Goal: Task Accomplishment & Management: Complete application form

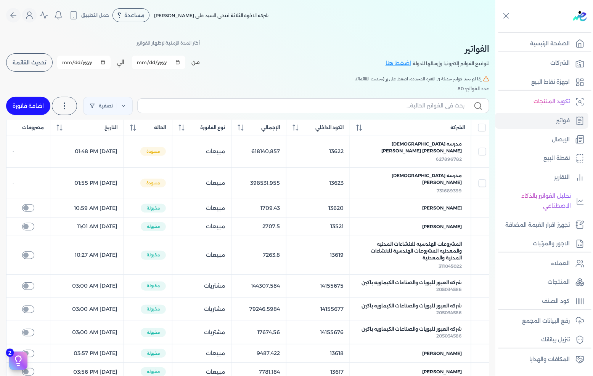
click at [29, 69] on button "تحديث القائمة" at bounding box center [29, 62] width 47 height 18
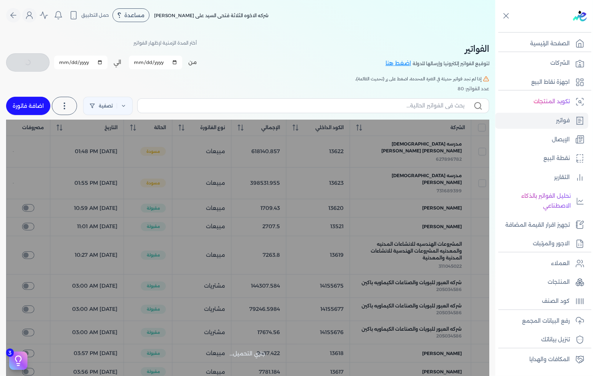
checkbox input "false"
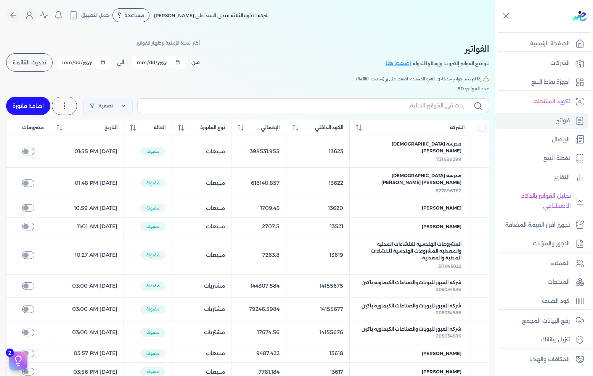
click at [33, 96] on div "تصفية استخرج العملاء استخرج المنتجات اضافة فاتورة" at bounding box center [247, 105] width 483 height 27
click at [30, 99] on link "اضافة فاتورة" at bounding box center [28, 106] width 44 height 18
select select "EGP"
select select "B"
select select "EGS"
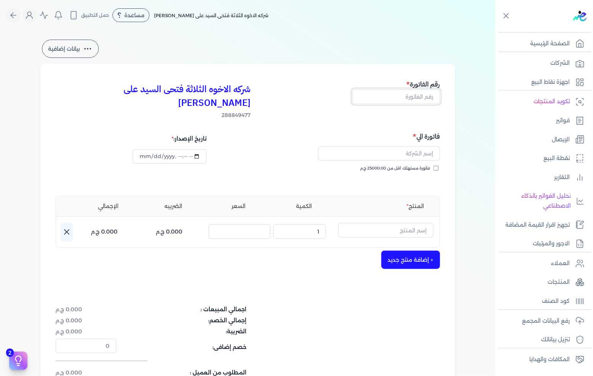
click at [424, 98] on input "text" at bounding box center [396, 96] width 88 height 14
type input "13624"
click at [415, 165] on span "فاتورة مستهلك اقل من 25000.00 ج.م" at bounding box center [395, 168] width 70 height 6
click at [433, 166] on input "فاتورة مستهلك اقل من 25000.00 ج.م" at bounding box center [435, 168] width 5 height 5
checkbox input "true"
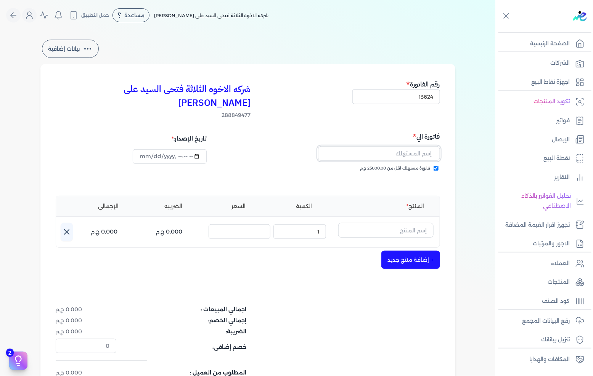
click at [416, 146] on input "text" at bounding box center [379, 153] width 122 height 14
type input "[PERSON_NAME]"
click at [403, 223] on input "text" at bounding box center [385, 230] width 95 height 14
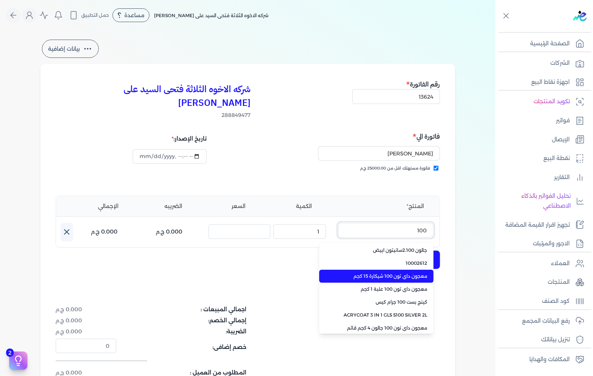
type input "100"
click at [415, 270] on li "معجون داي تون 100 شيكارة 15 كجم" at bounding box center [376, 276] width 114 height 13
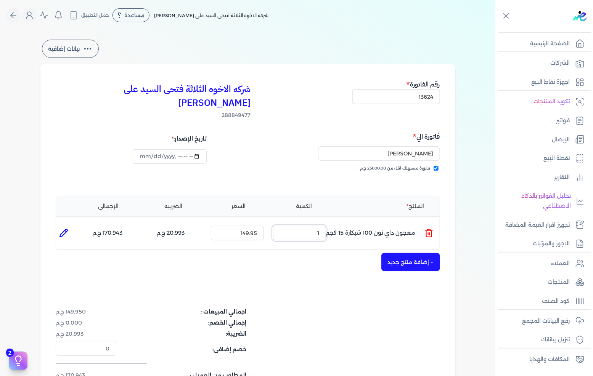
click at [302, 226] on input "1" at bounding box center [299, 233] width 53 height 14
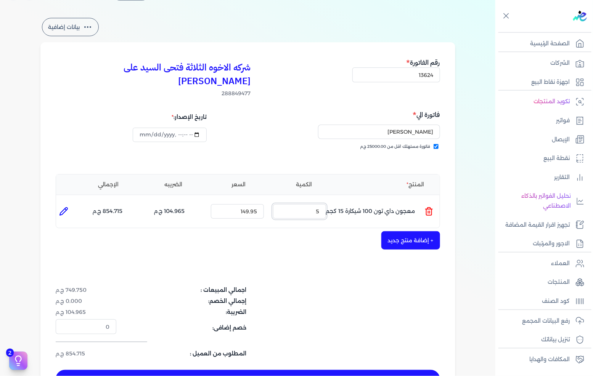
scroll to position [42, 0]
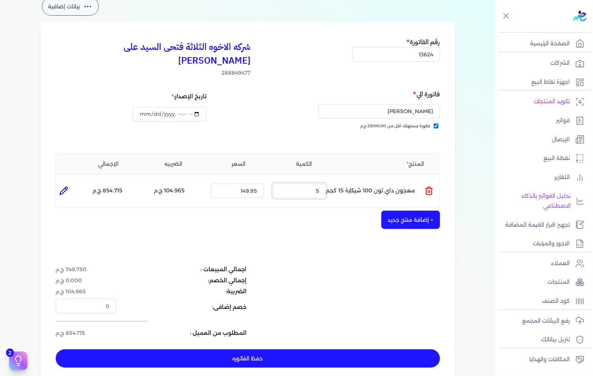
type input "5"
click at [400, 193] on div "المنتج الكمية السعر الضريبه الإجمالي المنتج : معجون داي تون 100 شيكارة 15 كجم ا…" at bounding box center [248, 181] width 384 height 55
click at [400, 211] on button "+ إضافة منتج جديد" at bounding box center [410, 220] width 59 height 18
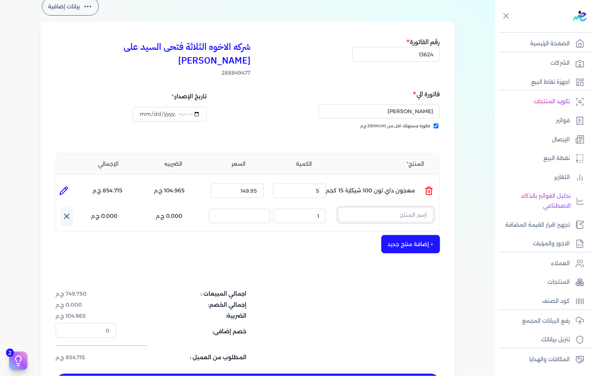
click at [387, 208] on input "text" at bounding box center [385, 215] width 95 height 14
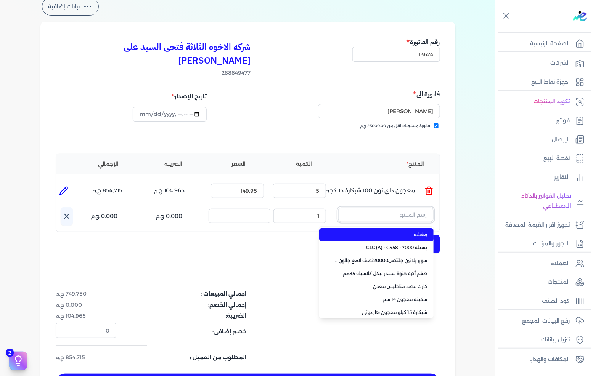
paste input "فرشة 620 حمراء 2 بوصة"
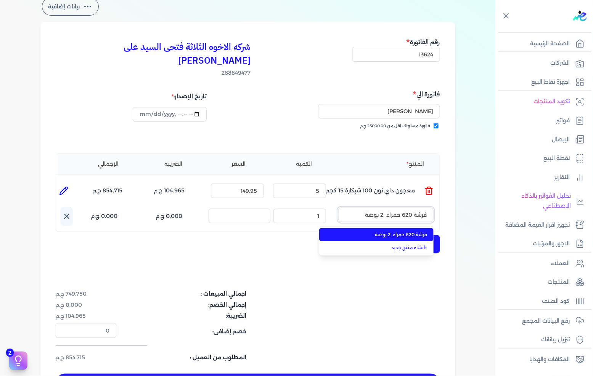
type input "فرشة 620 حمراء 2 بوصة"
click at [380, 231] on span "فرشة 620 حمراء 2 بوصة" at bounding box center [380, 234] width 93 height 7
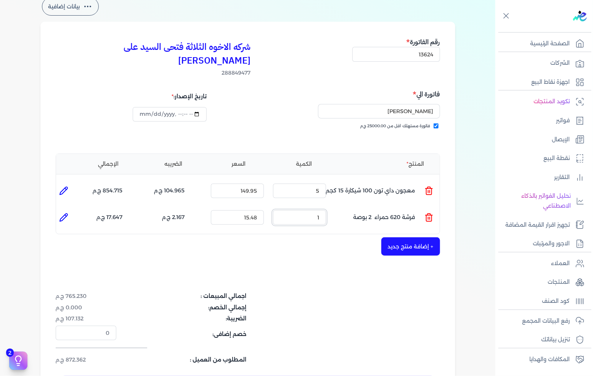
click at [313, 210] on input "1" at bounding box center [299, 217] width 53 height 14
type input "10"
click at [410, 238] on button "+ إضافة منتج جديد" at bounding box center [410, 247] width 59 height 18
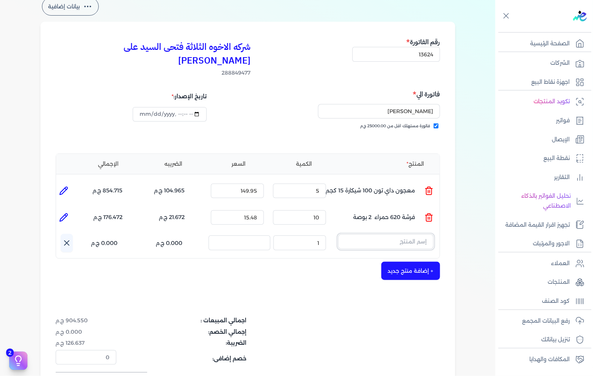
click at [390, 234] on input "text" at bounding box center [385, 241] width 95 height 14
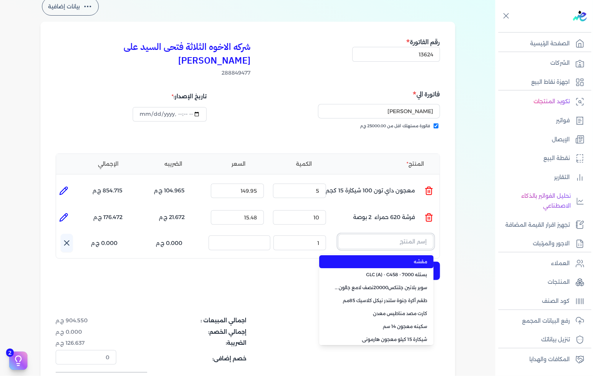
paste input "عبوة .7 لتر سانتيون ابيض"
click at [383, 258] on span "عبوة .7 لتر سانيتون ابيض" at bounding box center [380, 261] width 93 height 7
type input "عبوة .7 لتر سانيتون ابيض"
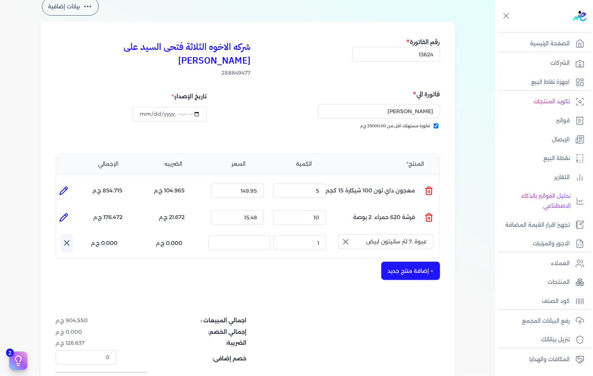
click at [348, 240] on icon "button" at bounding box center [345, 242] width 5 height 5
click at [375, 234] on input "text" at bounding box center [385, 241] width 95 height 14
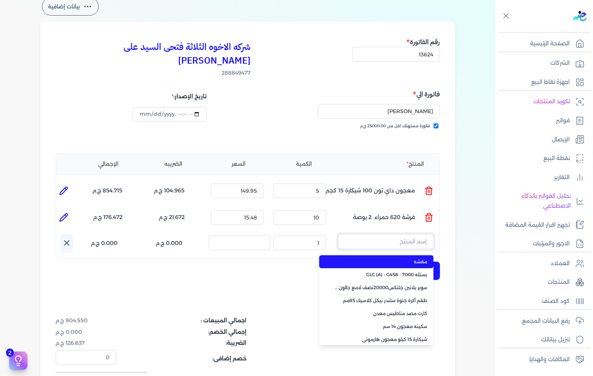
paste input "عبوة 650. من اللتر أرتكس أبيض 810"
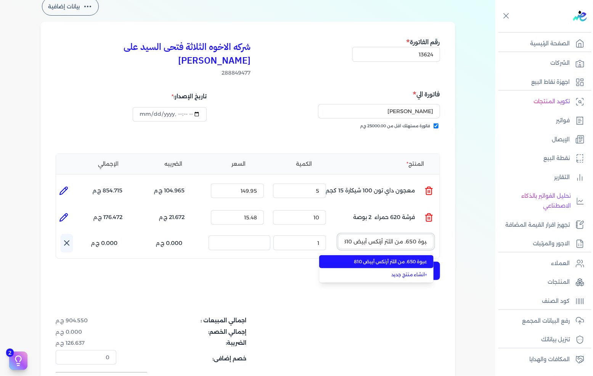
type input "عبوة 650. من اللتر أرتكس أبيض 810"
click at [372, 255] on li "عبوة 650. من اللتر أرتكس أبيض 810" at bounding box center [376, 261] width 114 height 13
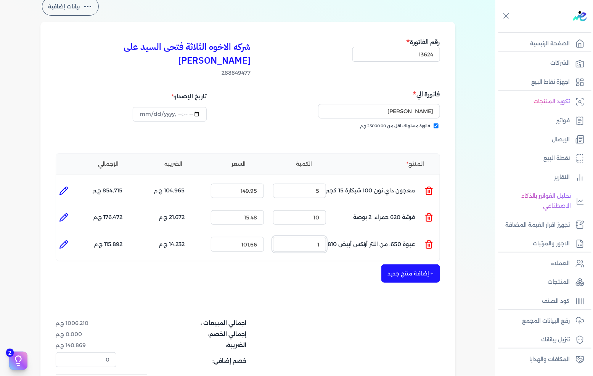
click at [316, 237] on input "1" at bounding box center [299, 244] width 53 height 14
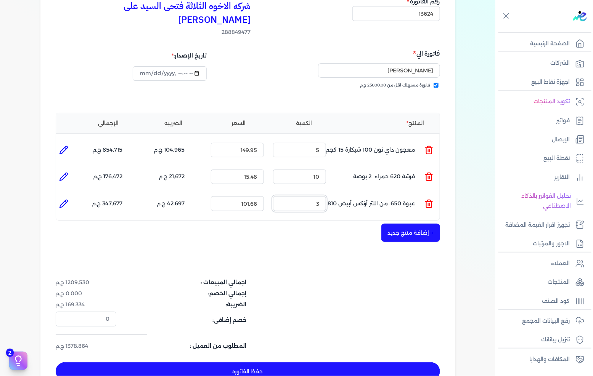
scroll to position [127, 0]
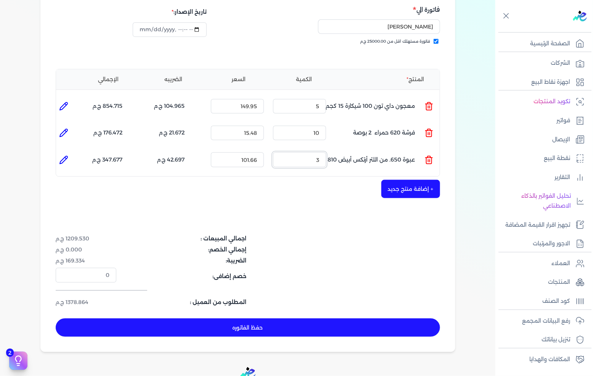
type input "3"
click at [289, 319] on button "حفظ الفاتوره" at bounding box center [248, 328] width 384 height 18
type input "[DATE]"
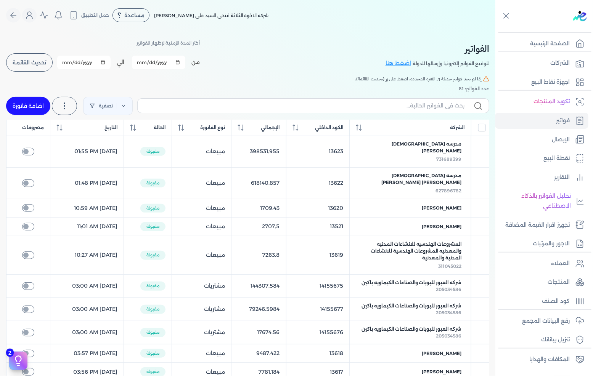
click at [22, 106] on link "اضافة فاتورة" at bounding box center [28, 106] width 44 height 18
select select "EGP"
select select "B"
select select "EGS"
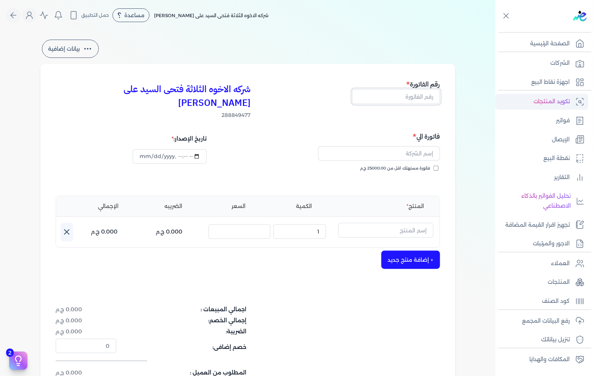
drag, startPoint x: 389, startPoint y: 92, endPoint x: 501, endPoint y: 100, distance: 112.0
click at [389, 92] on input "text" at bounding box center [396, 96] width 88 height 14
type input "13625"
click at [406, 165] on span "فاتورة مستهلك اقل من 25000.00 ج.م" at bounding box center [395, 168] width 70 height 6
click at [433, 166] on input "فاتورة مستهلك اقل من 25000.00 ج.م" at bounding box center [435, 168] width 5 height 5
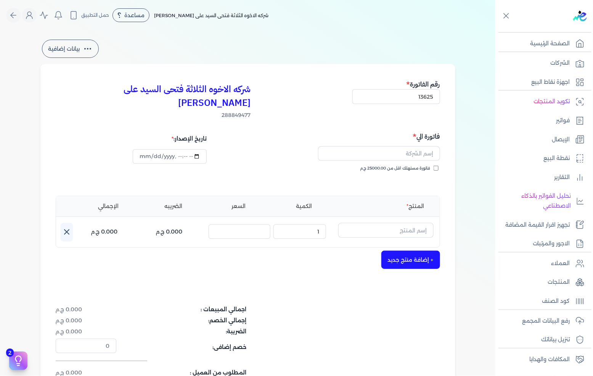
checkbox input "true"
click at [416, 142] on div at bounding box center [345, 154] width 190 height 24
click at [410, 146] on input "text" at bounding box center [379, 153] width 122 height 14
type input "[PERSON_NAME]"
click at [374, 223] on input "text" at bounding box center [385, 230] width 95 height 14
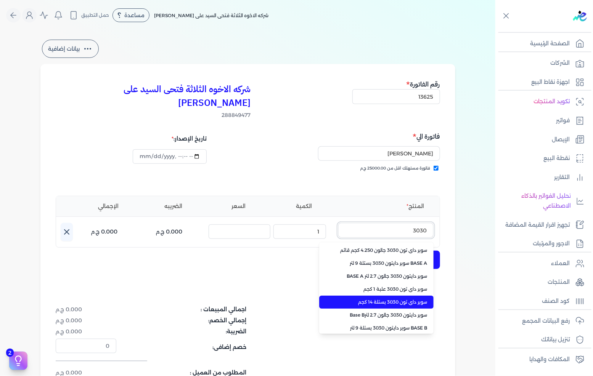
type input "3030"
click at [384, 299] on span "سوبر داي تون 3030 بستلة 14 كجم" at bounding box center [380, 302] width 93 height 7
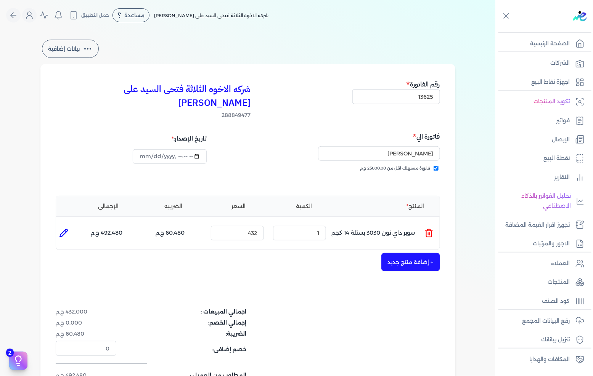
click at [306, 227] on div "الكمية : 1" at bounding box center [299, 233] width 59 height 21
click at [308, 226] on input "1" at bounding box center [299, 233] width 53 height 14
type input "3"
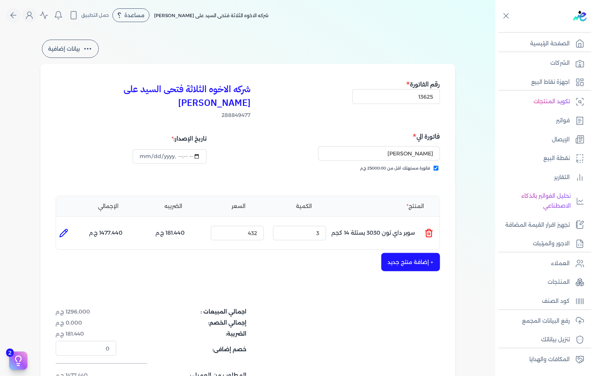
click at [428, 255] on button "+ إضافة منتج جديد" at bounding box center [410, 262] width 59 height 18
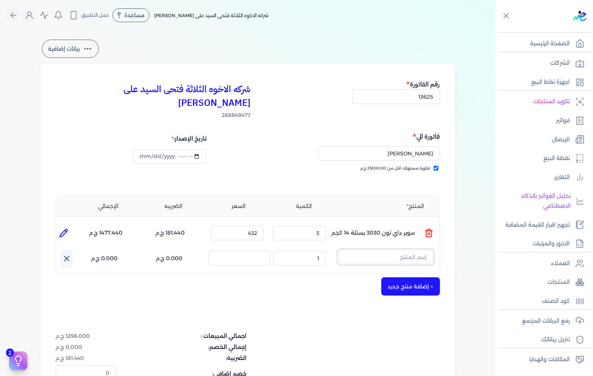
click at [379, 250] on input "text" at bounding box center [385, 257] width 95 height 14
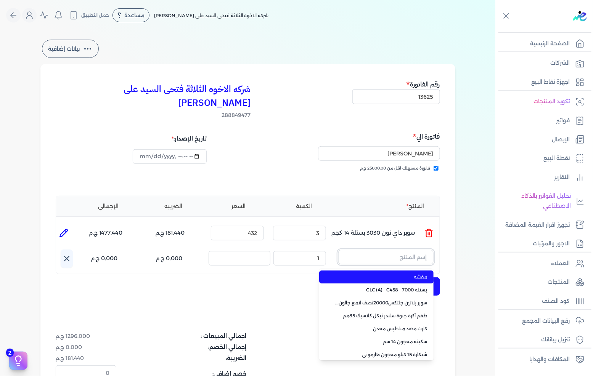
paste input "FIX-WHITE-E-25 k.g"
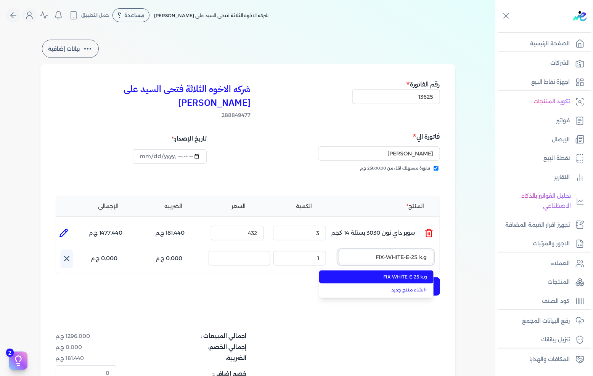
type input "FIX-WHITE-E-25 k.g"
click at [374, 271] on li "FIX-WHITE-E-25 k.g" at bounding box center [376, 277] width 114 height 13
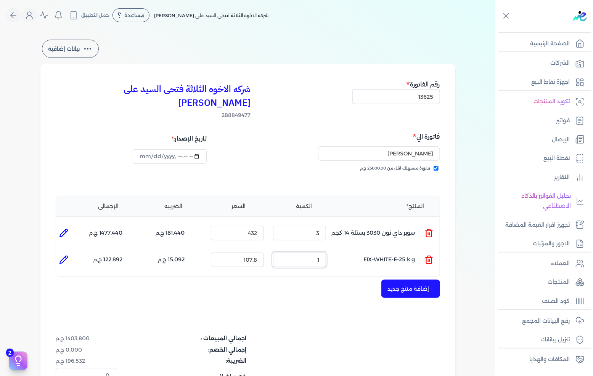
click at [311, 253] on input "1" at bounding box center [299, 260] width 53 height 14
type input "5"
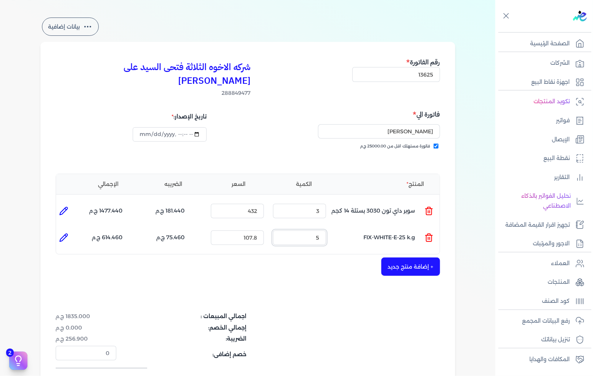
scroll to position [42, 0]
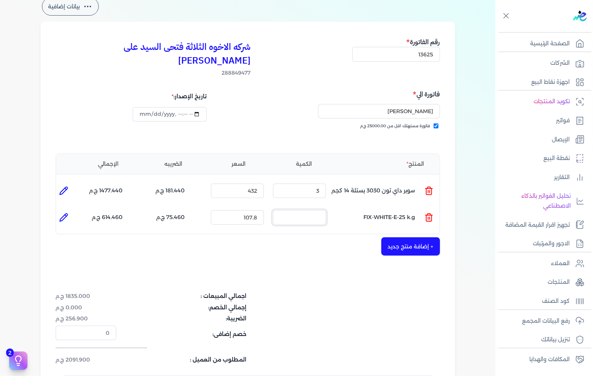
type input "0"
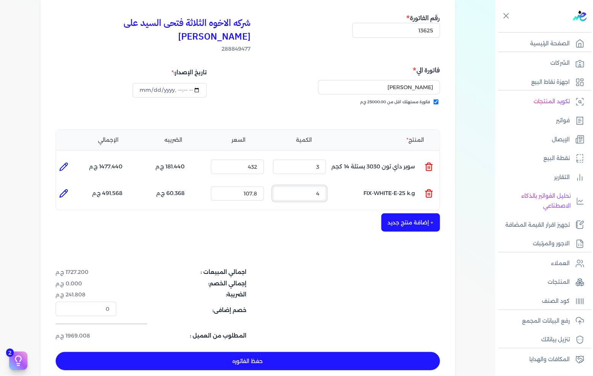
scroll to position [85, 0]
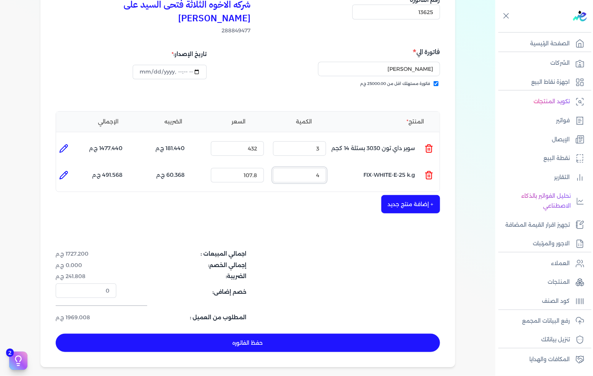
type input "4"
click at [288, 334] on button "حفظ الفاتوره" at bounding box center [248, 343] width 384 height 18
type input "[DATE]"
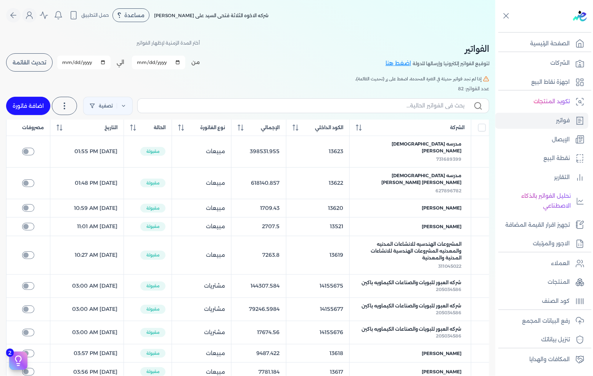
click at [26, 97] on link "اضافة فاتورة" at bounding box center [28, 106] width 44 height 18
select select "EGP"
select select "B"
select select "EGS"
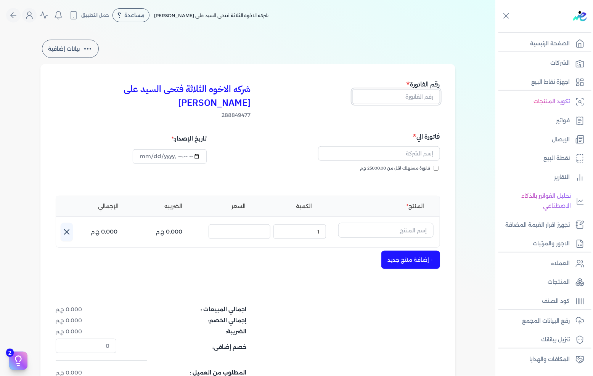
click at [379, 100] on input "text" at bounding box center [396, 96] width 88 height 14
type input "13626"
click at [405, 165] on span "فاتورة مستهلك اقل من 25000.00 ج.م" at bounding box center [395, 168] width 70 height 6
click at [433, 166] on input "فاتورة مستهلك اقل من 25000.00 ج.م" at bounding box center [435, 168] width 5 height 5
checkbox input "true"
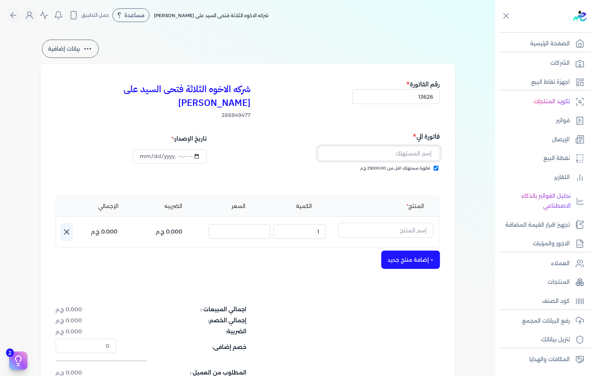
click at [411, 146] on input "text" at bounding box center [379, 153] width 122 height 14
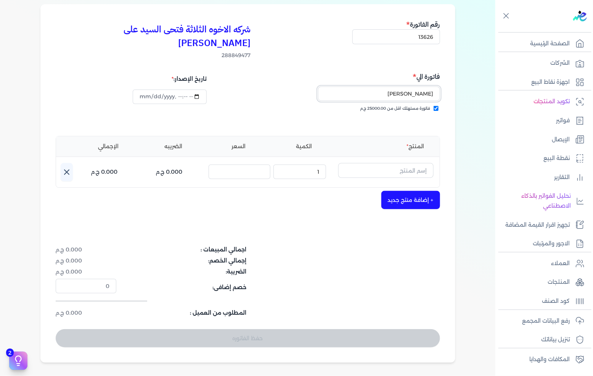
scroll to position [127, 0]
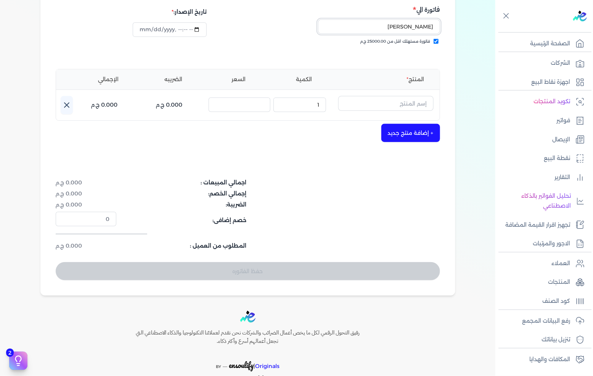
type input "[PERSON_NAME]"
click at [378, 97] on button "button" at bounding box center [385, 105] width 95 height 18
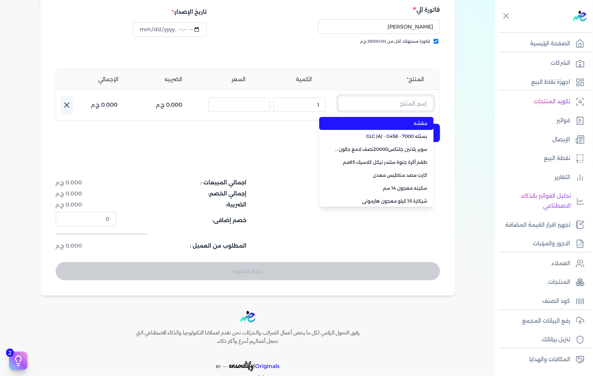
paste input "SAADA EMULSION WHITE 8 LTR"
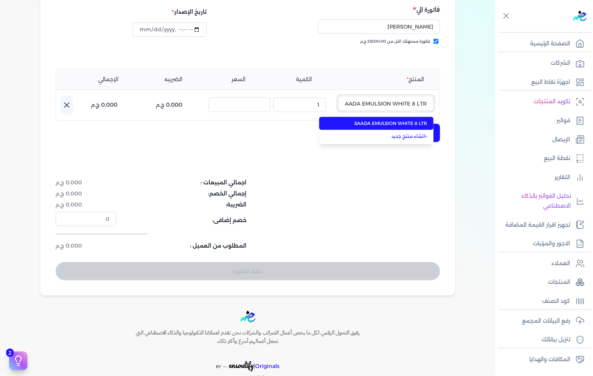
scroll to position [0, -3]
type input "SAADA EMULSION WHITE 8 LTR"
click at [380, 120] on span "SAADA EMULSION WHITE 8 LTR" at bounding box center [380, 123] width 93 height 7
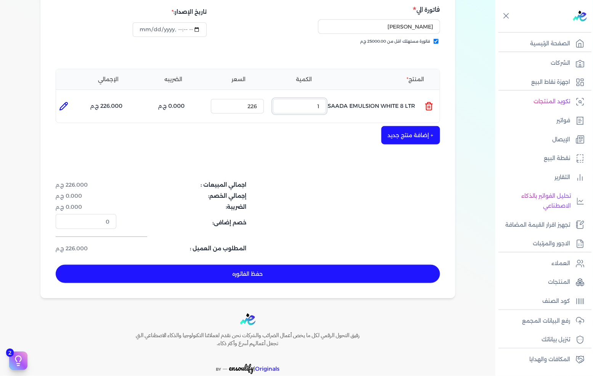
click at [317, 99] on input "1" at bounding box center [299, 106] width 53 height 14
type input "0"
type input "3"
click at [333, 265] on button "حفظ الفاتوره" at bounding box center [248, 274] width 384 height 18
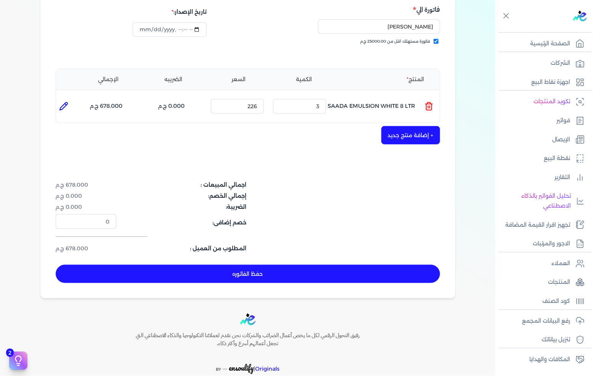
type input "[DATE]"
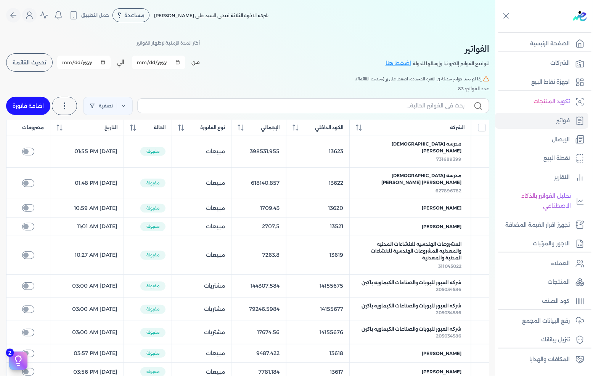
click at [44, 108] on link "اضافة فاتورة" at bounding box center [28, 106] width 44 height 18
select select "EGP"
select select "B"
select select "EGS"
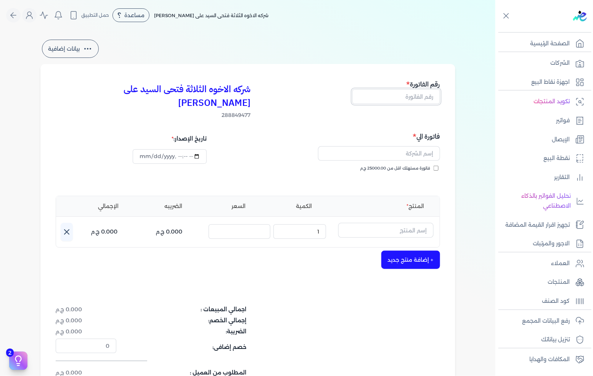
click at [408, 100] on input "text" at bounding box center [396, 96] width 88 height 14
type input "13627"
click at [422, 165] on span "فاتورة مستهلك اقل من 25000.00 ج.م" at bounding box center [395, 168] width 70 height 6
click at [433, 166] on input "فاتورة مستهلك اقل من 25000.00 ج.م" at bounding box center [435, 168] width 5 height 5
checkbox input "true"
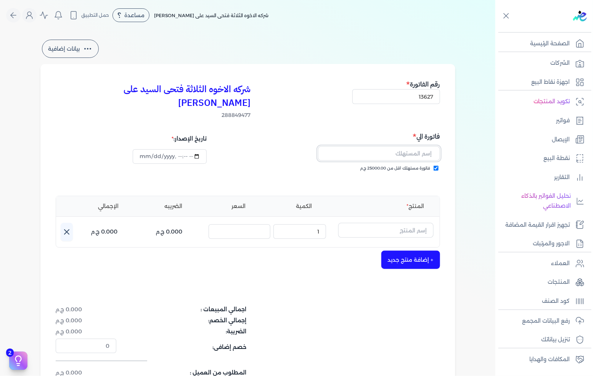
click at [419, 146] on input "text" at bounding box center [379, 153] width 122 height 14
type input "[PERSON_NAME]"
click at [389, 223] on input "text" at bounding box center [385, 230] width 95 height 14
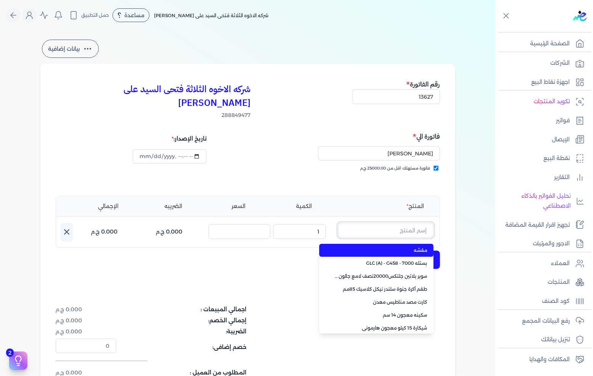
paste input "معجون اكريليك 900 شيكارة 15 كجم"
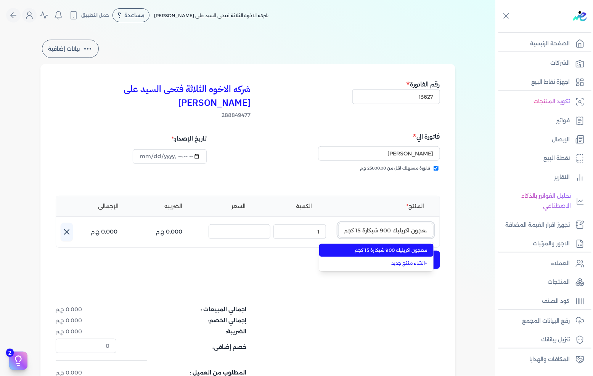
type input "معجون اكريليك 900 شيكارة 15 كجم"
click at [393, 244] on li "معجون اكريليك 900 شيكارة 15 كجم" at bounding box center [376, 250] width 114 height 13
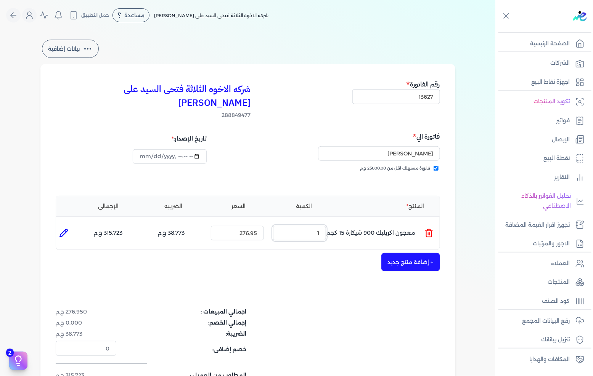
click at [323, 226] on input "1" at bounding box center [299, 233] width 53 height 14
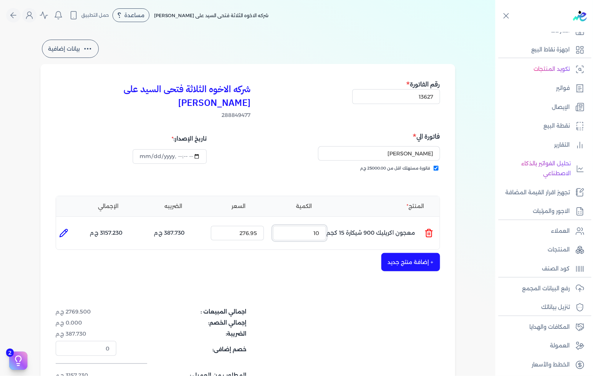
scroll to position [42, 0]
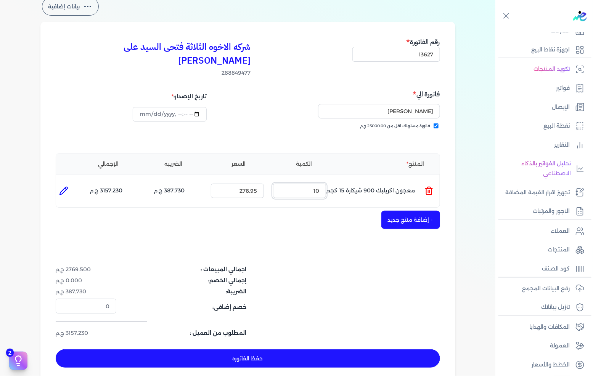
type input "10"
click at [402, 211] on button "+ إضافة منتج جديد" at bounding box center [410, 220] width 59 height 18
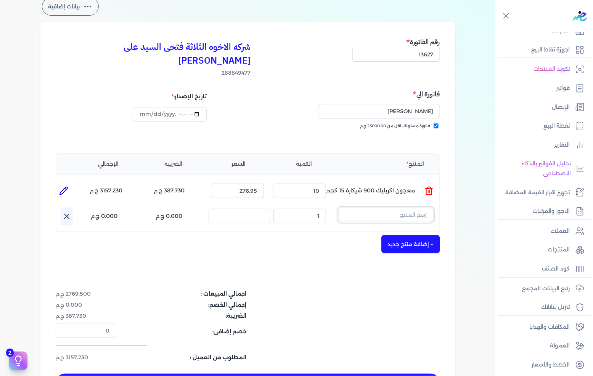
click at [414, 208] on input "text" at bounding box center [385, 215] width 95 height 14
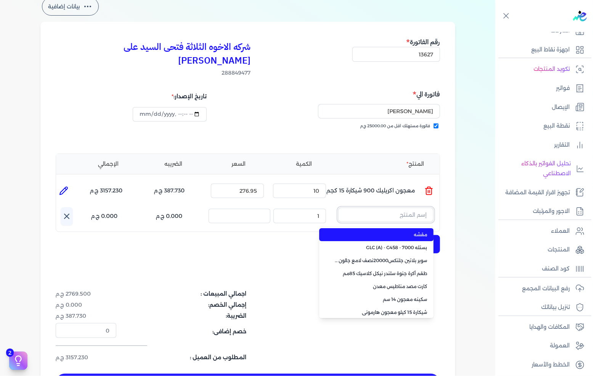
paste input "صبغات سي سي جملي 611 عبوة 40 ملي"
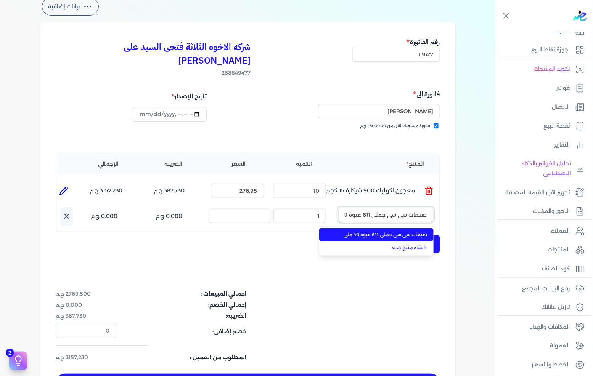
scroll to position [0, -14]
type input "صبغات سي سي جملي 611 عبوة 40 ملي"
click at [403, 231] on span "صبغات سي سي جملي 611 عبوة 40 ملي" at bounding box center [380, 234] width 93 height 7
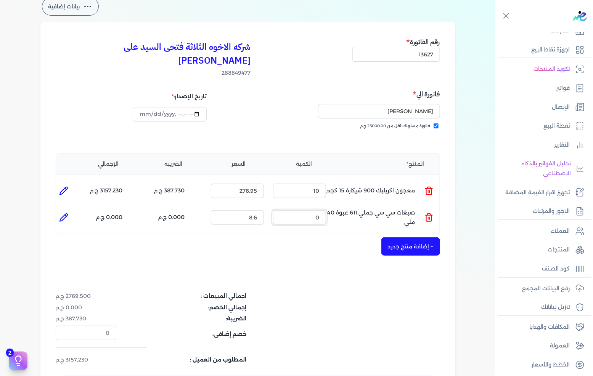
click at [286, 210] on input "0" at bounding box center [299, 217] width 53 height 14
click at [298, 210] on input "0" at bounding box center [299, 217] width 53 height 14
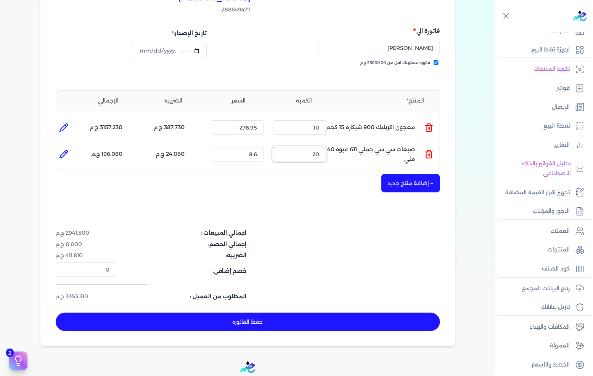
scroll to position [127, 0]
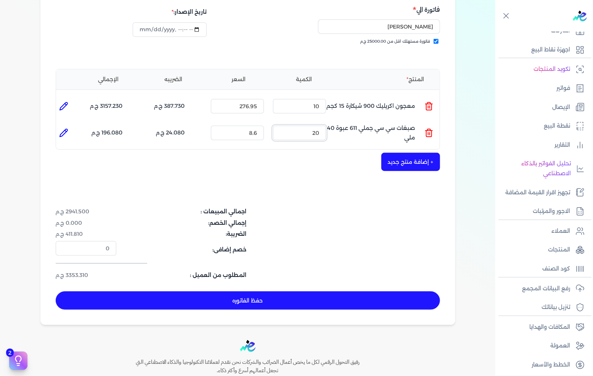
type input "20"
click at [410, 153] on button "+ إضافة منتج جديد" at bounding box center [410, 162] width 59 height 18
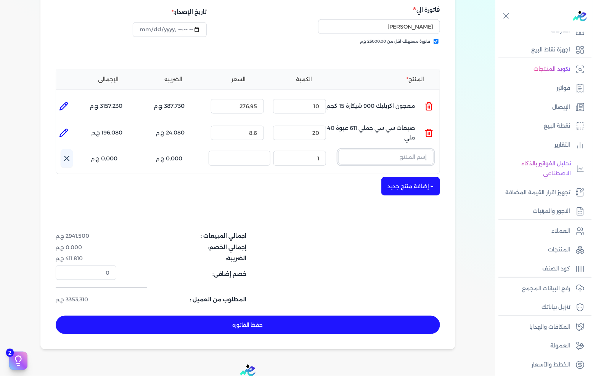
click at [419, 150] on input "text" at bounding box center [385, 157] width 95 height 14
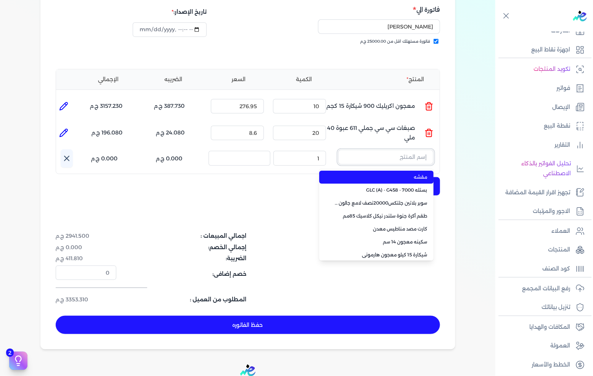
paste input "سيلر المقاوم 0017 بستلة 9 لتر"
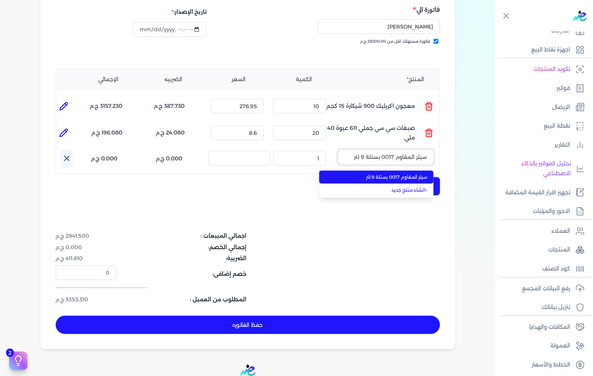
type input "سيلر المقاوم 0017 بستلة 9 لتر"
click at [402, 171] on li "سيلر المقاوم 0017 بستلة 9 لتر" at bounding box center [376, 177] width 114 height 13
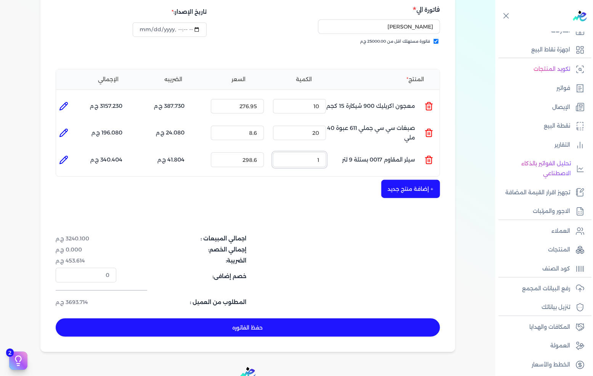
click at [299, 152] on input "1" at bounding box center [299, 159] width 53 height 14
type input "6"
click at [303, 319] on button "حفظ الفاتوره" at bounding box center [248, 328] width 384 height 18
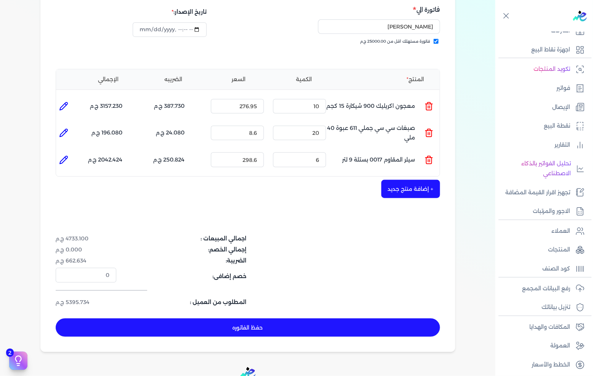
type input "[DATE]"
